Goal: Navigation & Orientation: Find specific page/section

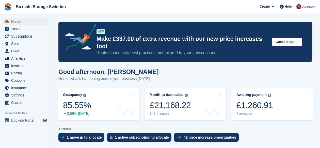
click at [22, 22] on span "Home" at bounding box center [26, 21] width 30 height 7
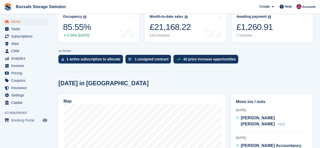
scroll to position [88, 0]
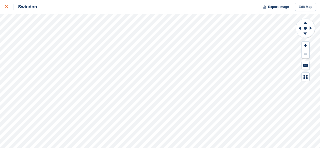
click at [6, 9] on div at bounding box center [9, 7] width 8 height 6
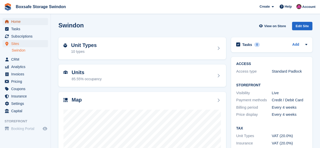
click at [20, 21] on span "Home" at bounding box center [26, 21] width 30 height 7
